Goal: Task Accomplishment & Management: Manage account settings

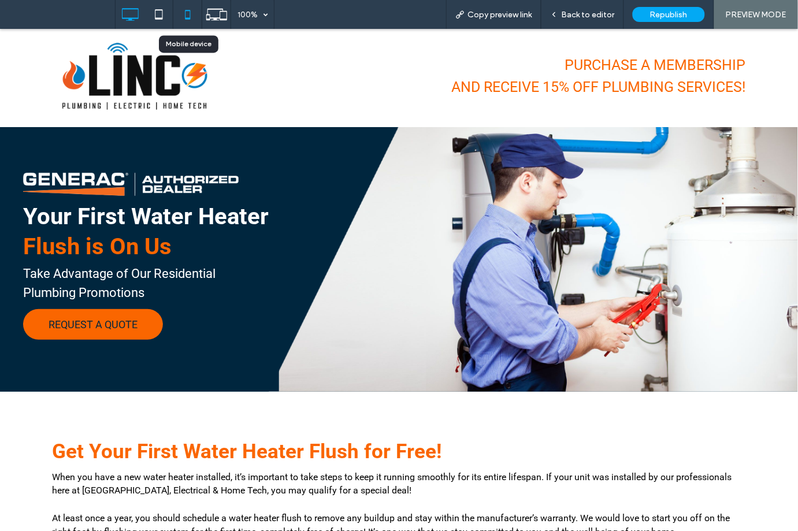
click at [187, 11] on icon at bounding box center [187, 14] width 23 height 23
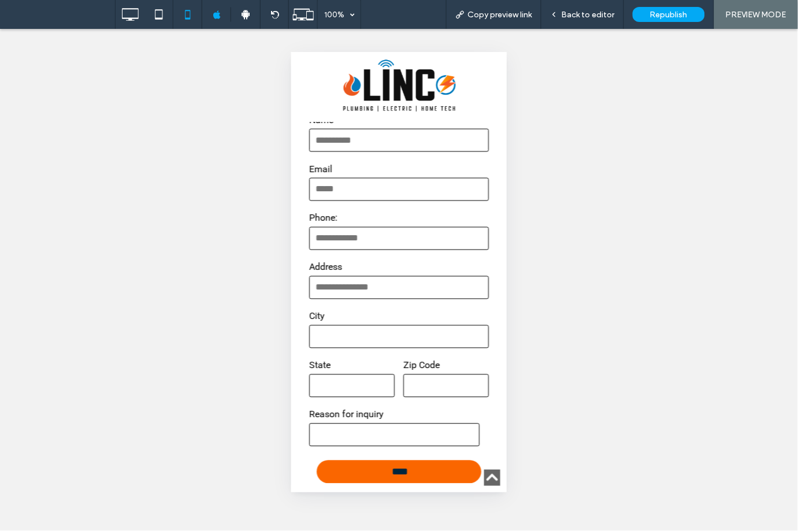
scroll to position [1313, 0]
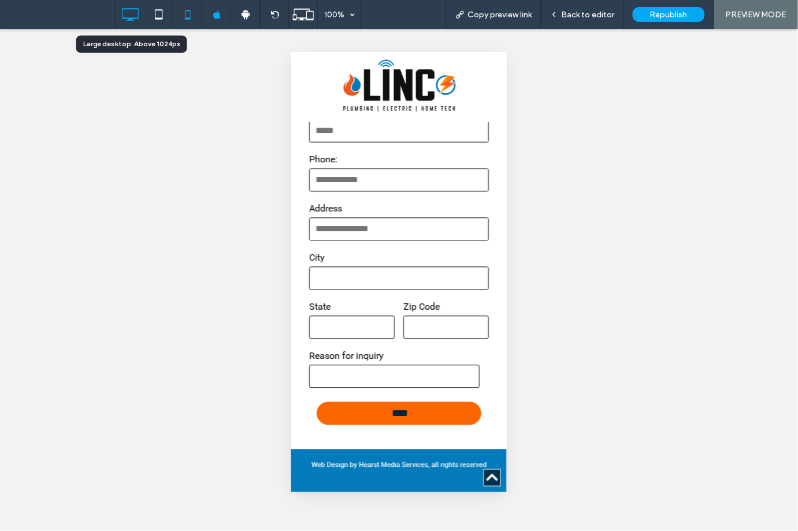
click at [125, 8] on icon at bounding box center [130, 14] width 23 height 23
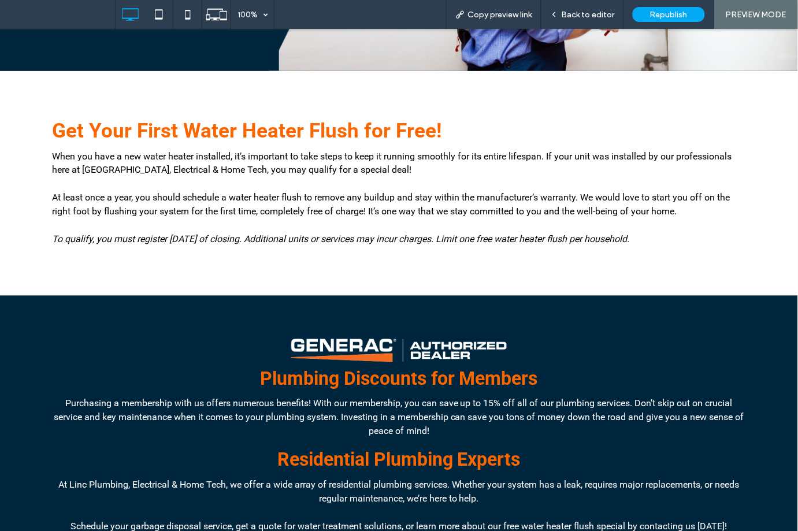
scroll to position [0, 0]
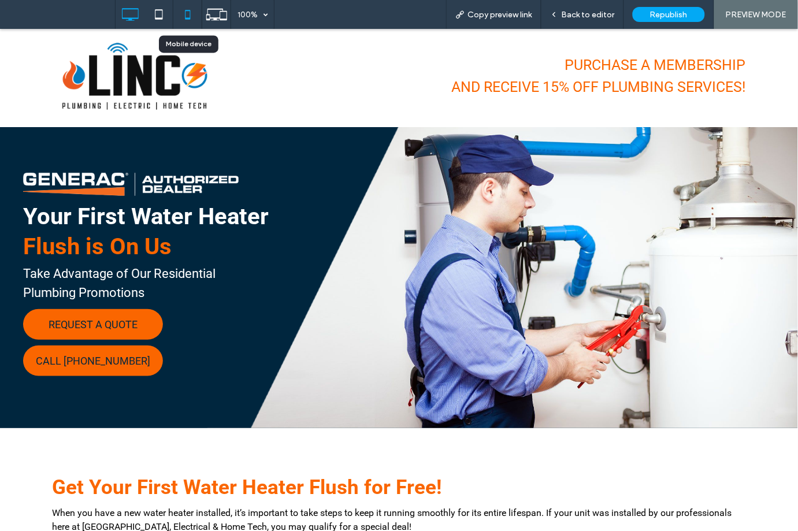
click at [188, 15] on icon at bounding box center [187, 14] width 23 height 23
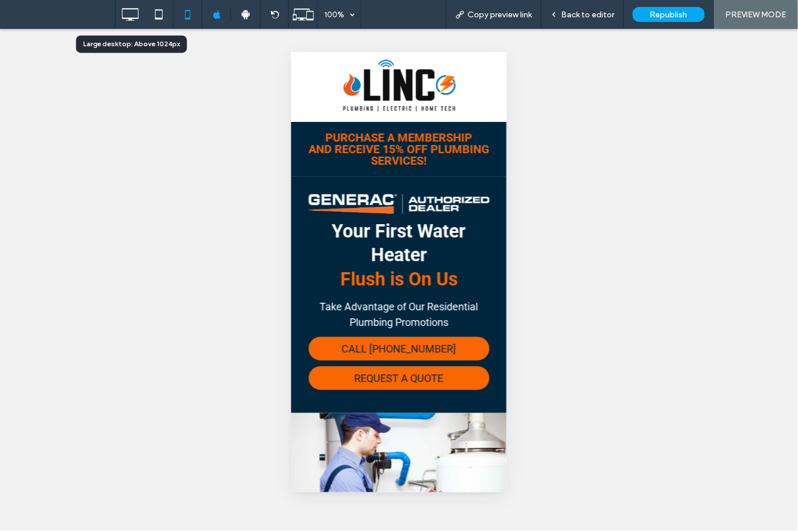
drag, startPoint x: 131, startPoint y: 14, endPoint x: 139, endPoint y: 14, distance: 7.5
click at [131, 14] on icon at bounding box center [130, 14] width 23 height 23
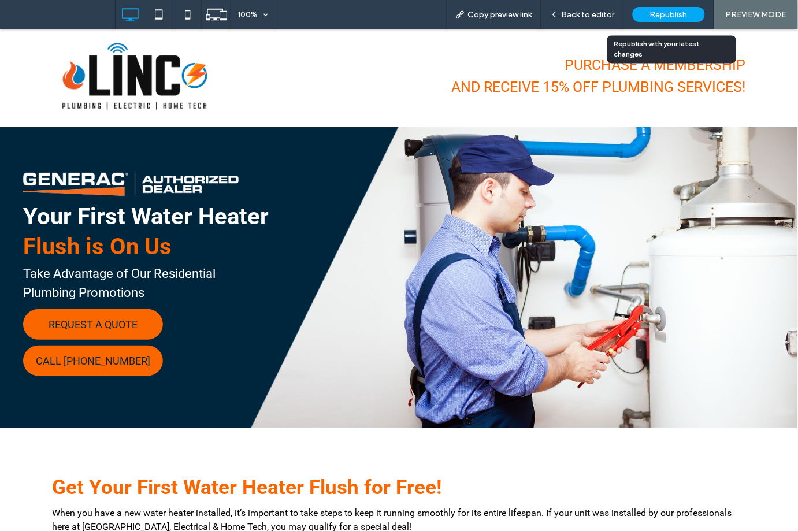
click at [674, 19] on span "Republish" at bounding box center [669, 15] width 38 height 10
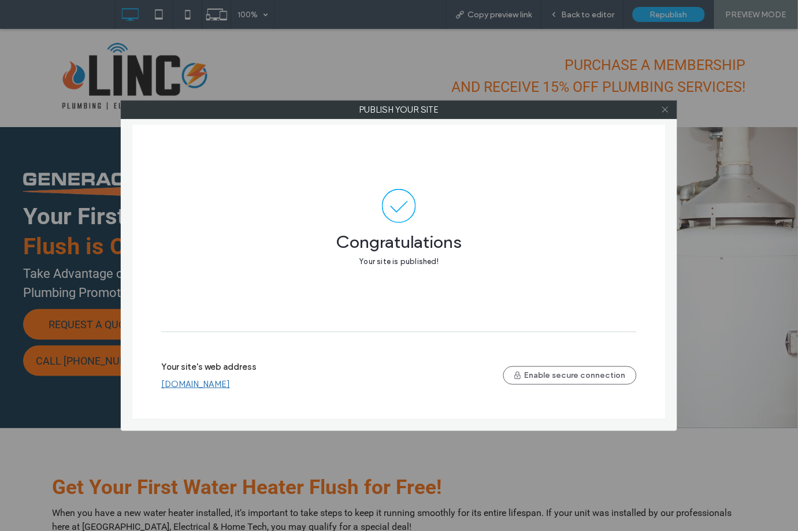
drag, startPoint x: 659, startPoint y: 112, endPoint x: 668, endPoint y: 109, distance: 9.5
click at [660, 111] on div at bounding box center [665, 109] width 17 height 17
click at [669, 107] on icon at bounding box center [665, 109] width 9 height 9
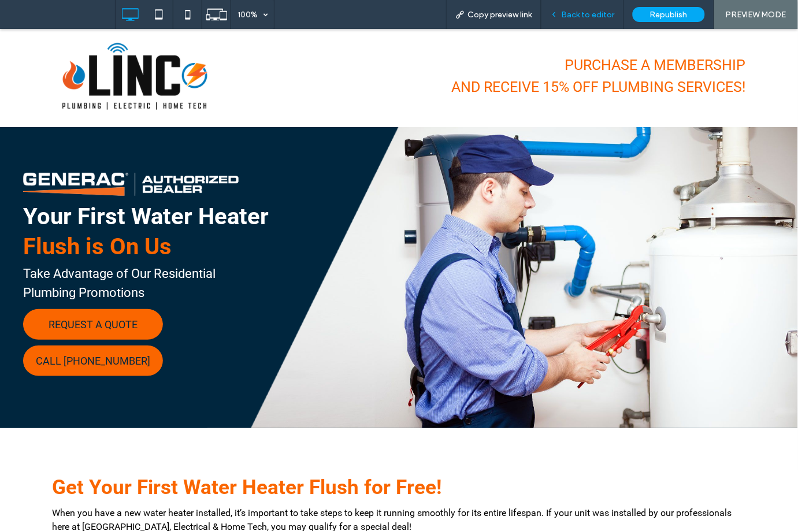
click at [569, 10] on span "Back to editor" at bounding box center [588, 15] width 53 height 10
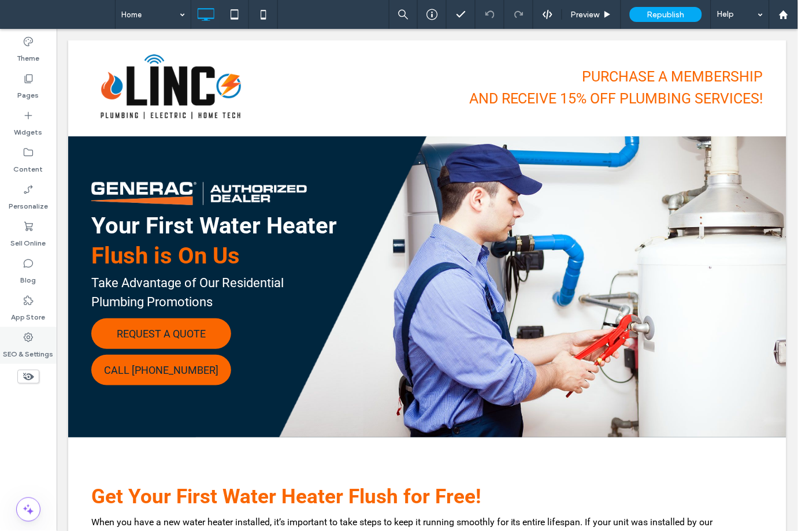
click at [31, 352] on label "SEO & Settings" at bounding box center [28, 351] width 50 height 16
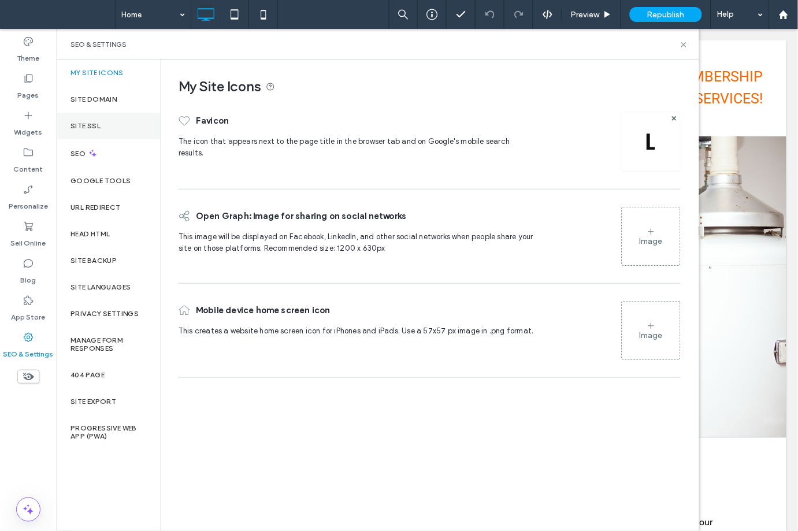
click at [86, 120] on div "Site SSL" at bounding box center [109, 126] width 104 height 27
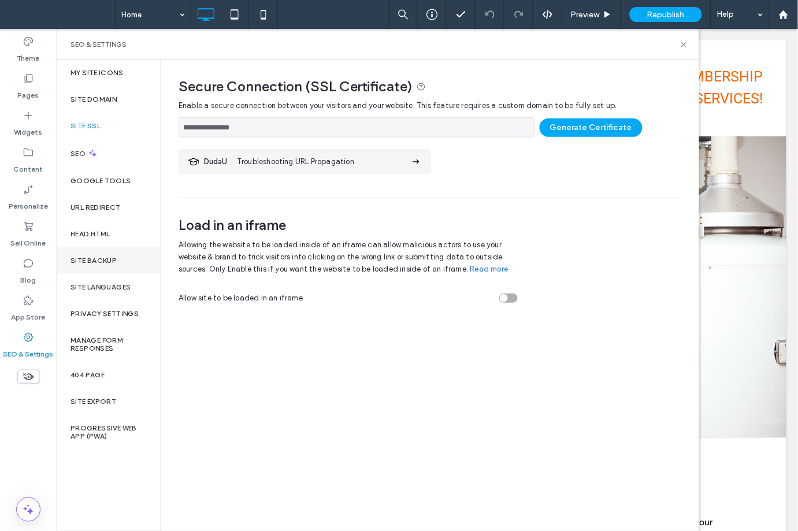
click at [88, 260] on label "Site Backup" at bounding box center [94, 261] width 46 height 8
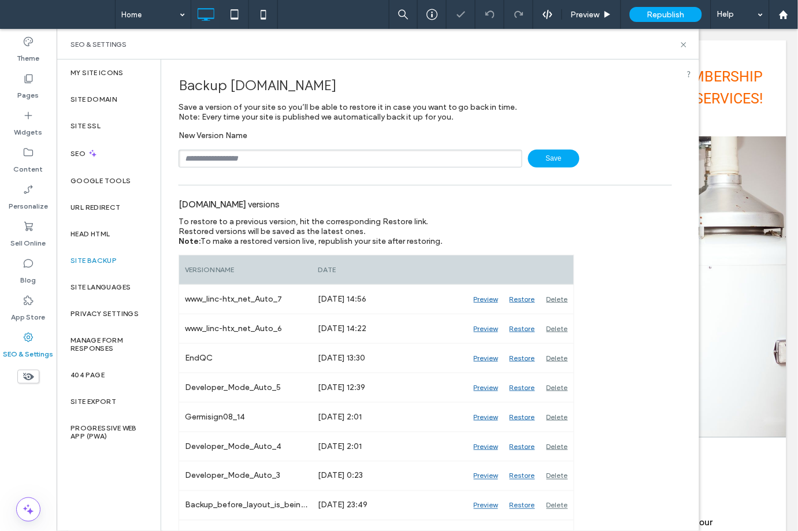
click at [223, 151] on input "text" at bounding box center [351, 159] width 344 height 18
type input "**********"
click at [541, 153] on span "Save" at bounding box center [553, 159] width 51 height 18
click at [86, 125] on label "Site SSL" at bounding box center [86, 126] width 30 height 8
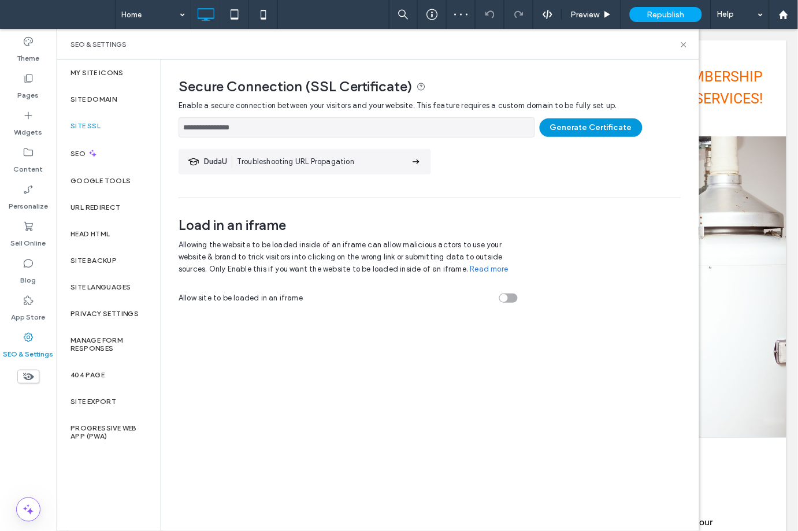
click at [601, 122] on button "Generate Certificate" at bounding box center [591, 128] width 103 height 19
